Goal: Navigation & Orientation: Find specific page/section

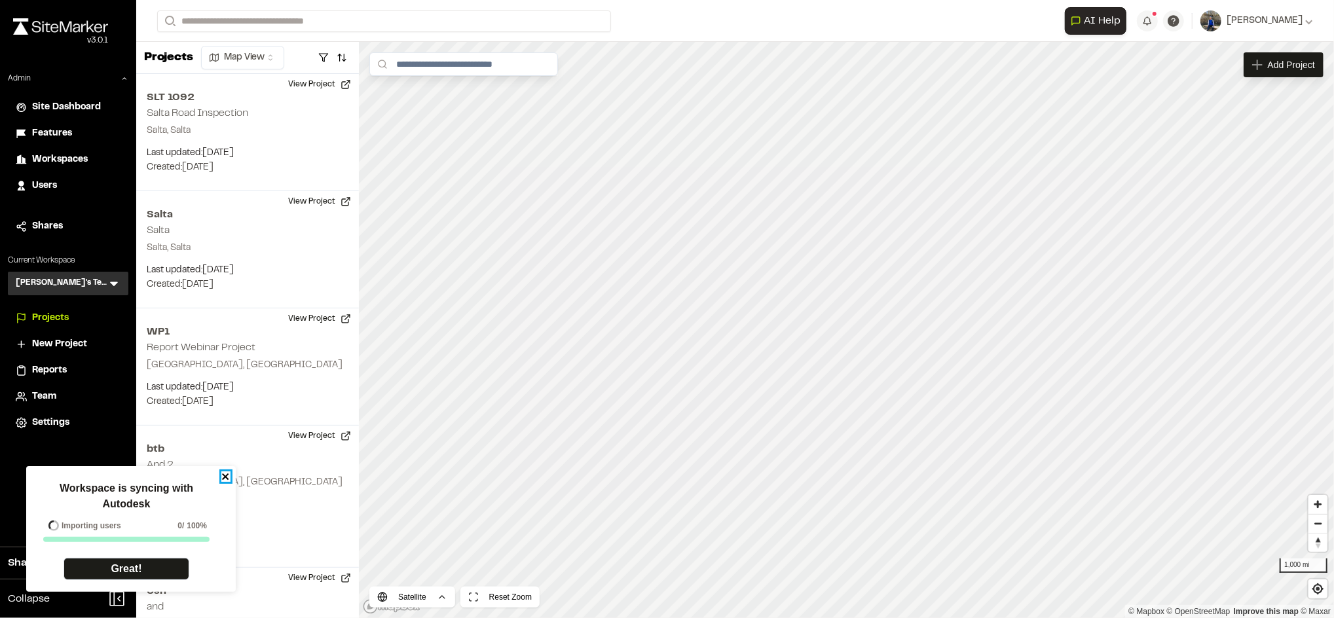
click at [225, 479] on icon "close" at bounding box center [225, 477] width 9 height 10
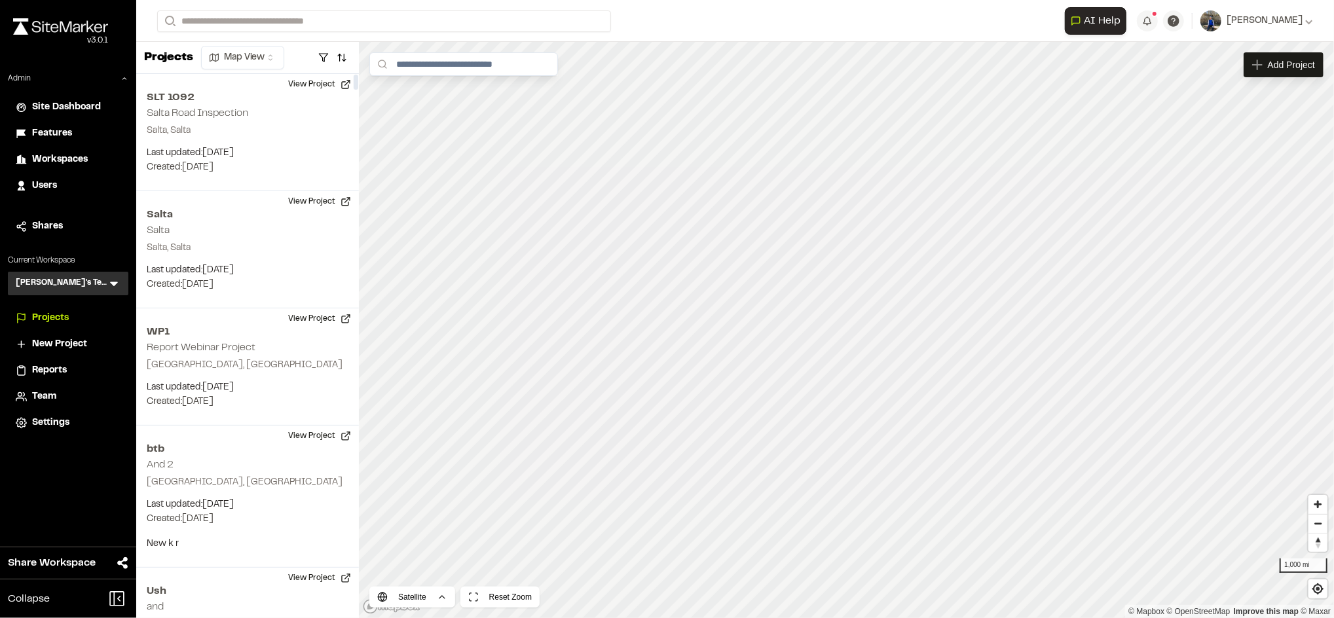
click at [84, 162] on span "Workspaces" at bounding box center [60, 160] width 56 height 14
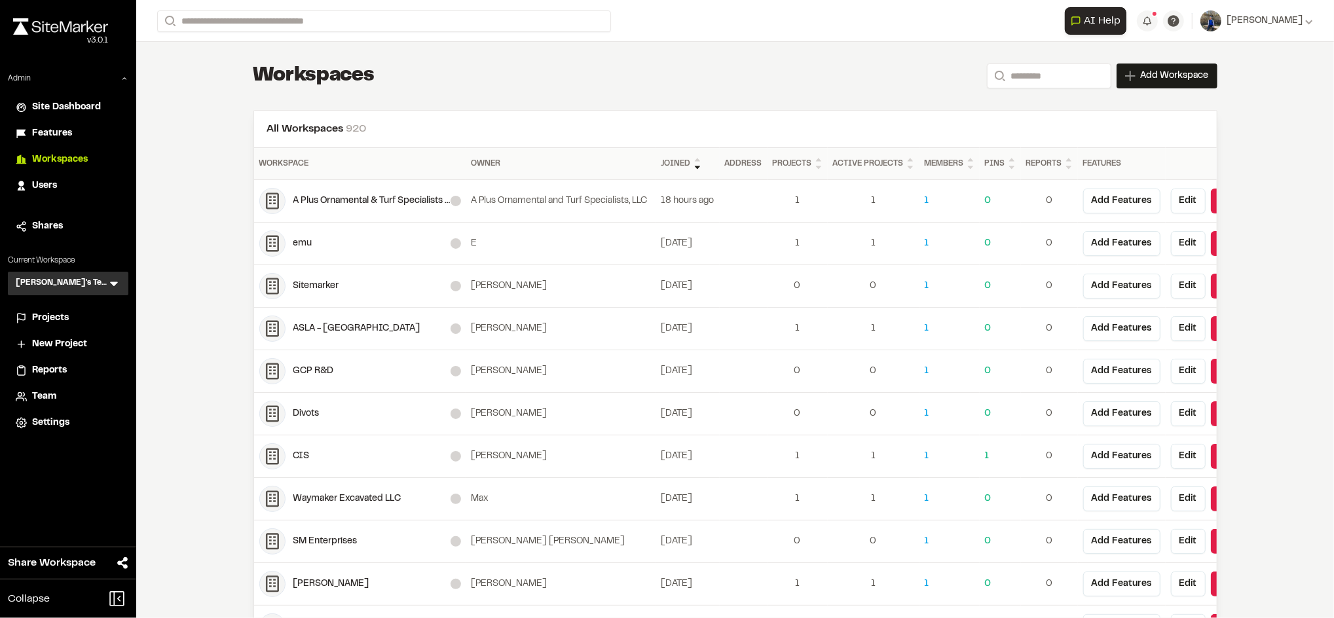
click at [56, 139] on span "Features" at bounding box center [52, 133] width 40 height 14
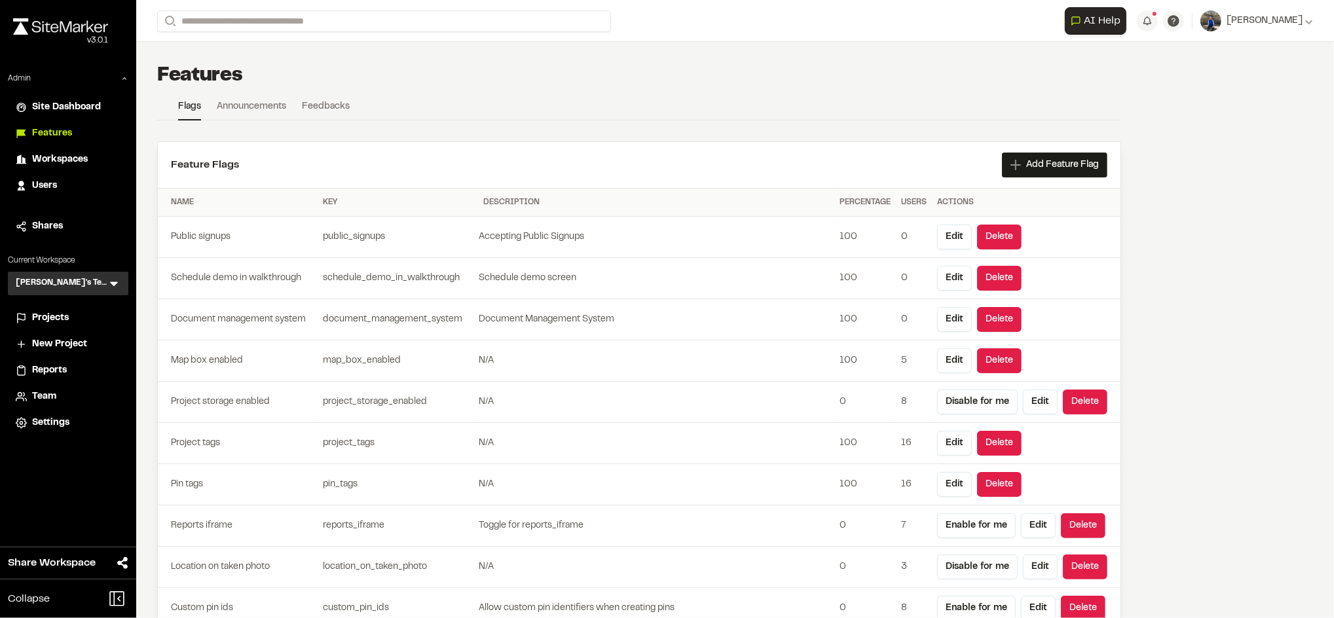
click at [257, 117] on link "Announcements" at bounding box center [251, 110] width 69 height 20
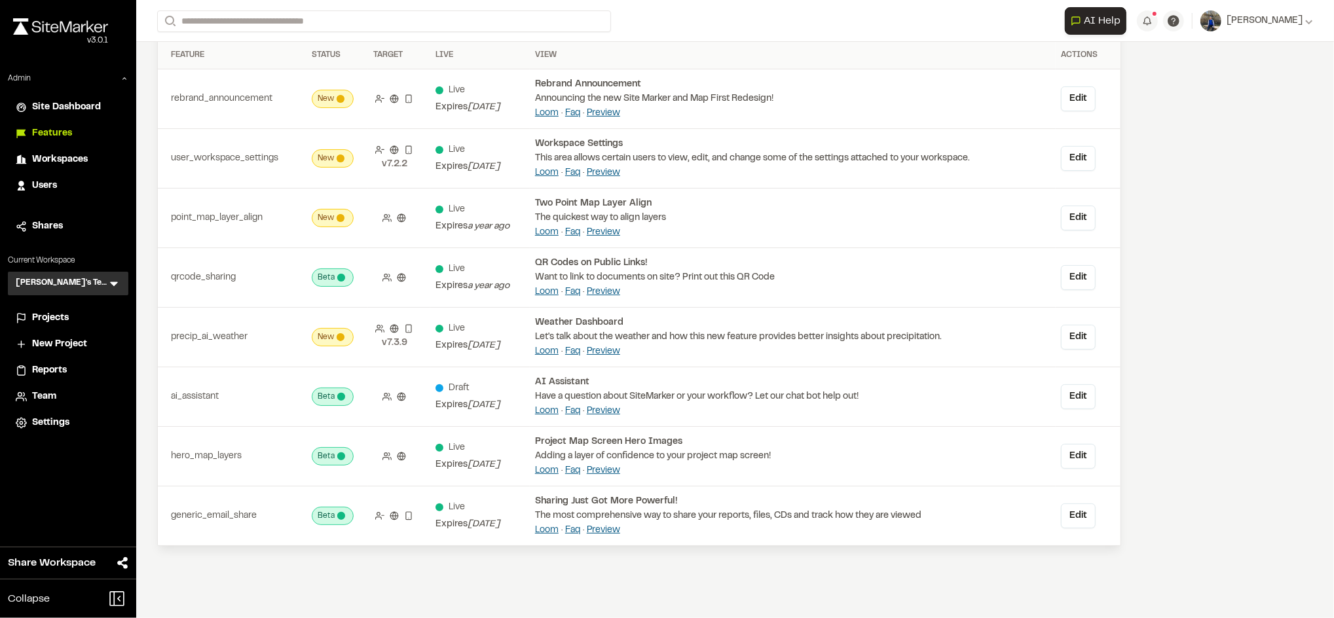
scroll to position [145, 0]
